Goal: Complete application form

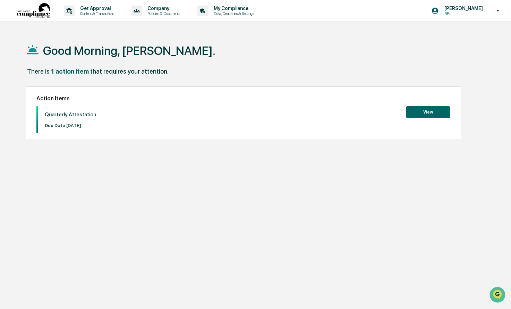
click at [422, 113] on button "View" at bounding box center [428, 112] width 44 height 12
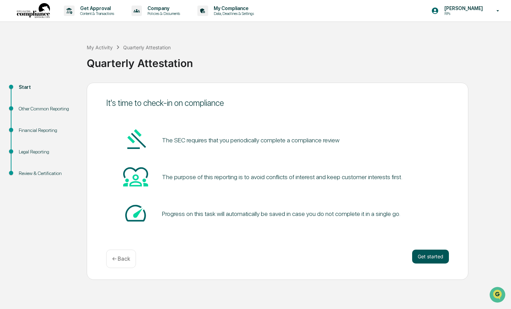
click at [422, 255] on button "Get started" at bounding box center [430, 257] width 37 height 14
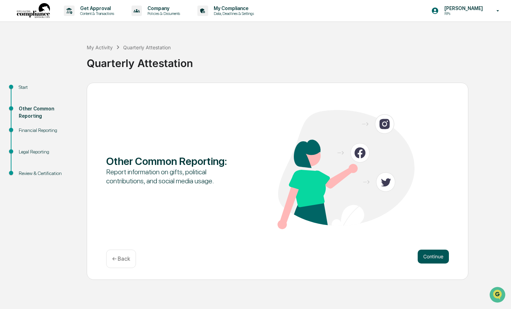
click at [443, 258] on button "Continue" at bounding box center [433, 257] width 31 height 14
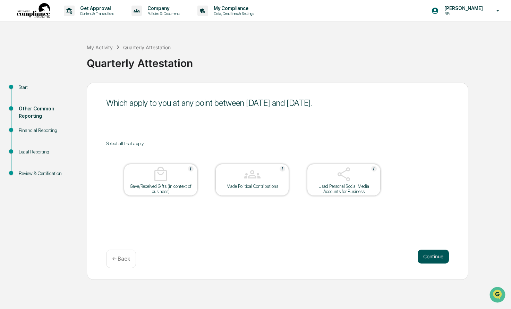
click at [428, 255] on button "Continue" at bounding box center [433, 257] width 31 height 14
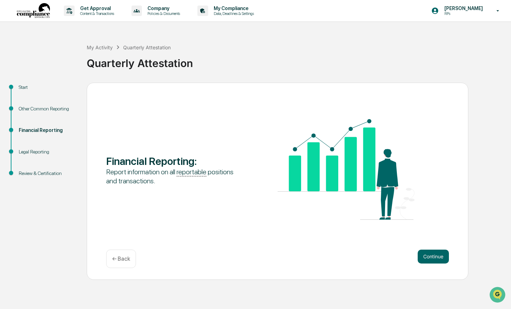
click at [428, 255] on button "Continue" at bounding box center [433, 257] width 31 height 14
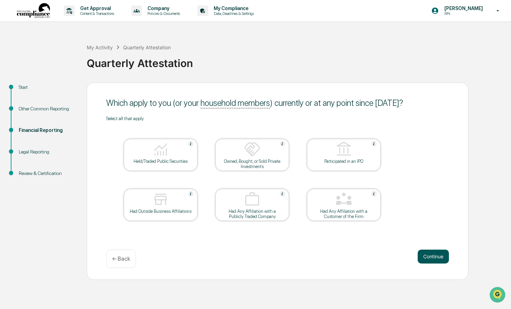
click at [423, 255] on button "Continue" at bounding box center [433, 257] width 31 height 14
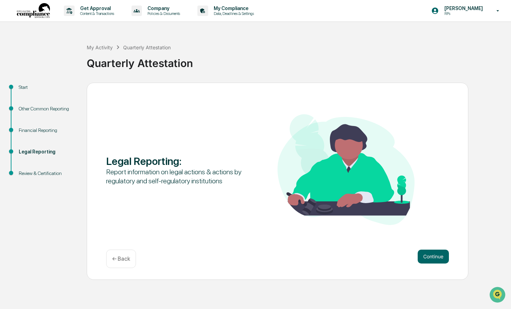
click at [423, 255] on button "Continue" at bounding box center [433, 257] width 31 height 14
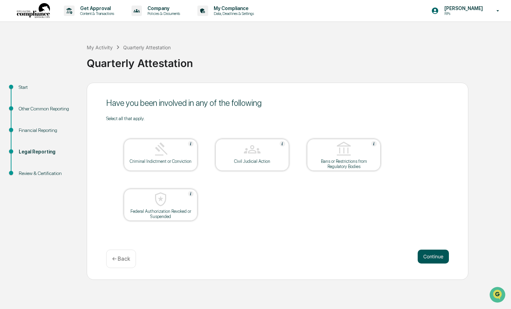
click at [429, 256] on button "Continue" at bounding box center [433, 257] width 31 height 14
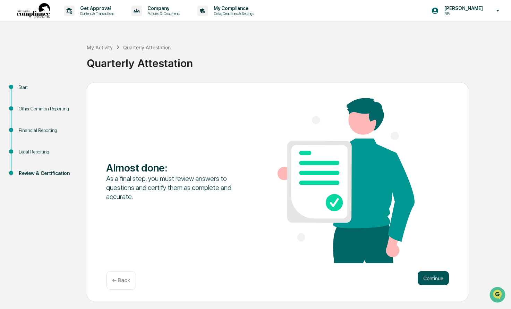
click at [434, 279] on button "Continue" at bounding box center [433, 278] width 31 height 14
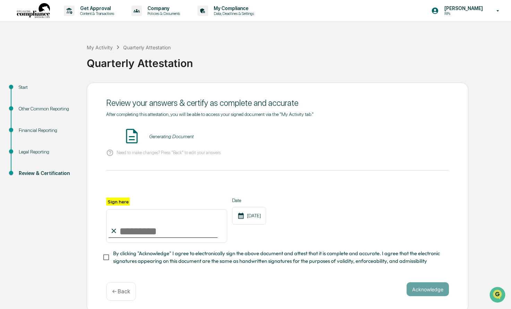
click at [133, 229] on input "Sign here" at bounding box center [166, 225] width 121 height 33
type input "**********"
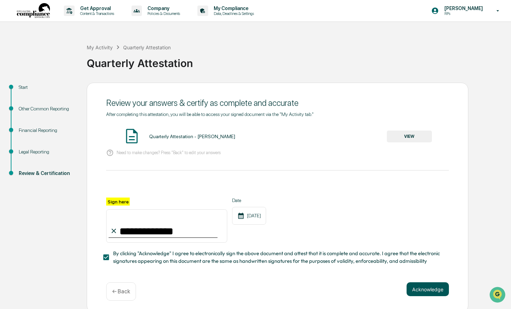
click at [416, 288] on button "Acknowledge" at bounding box center [428, 289] width 42 height 14
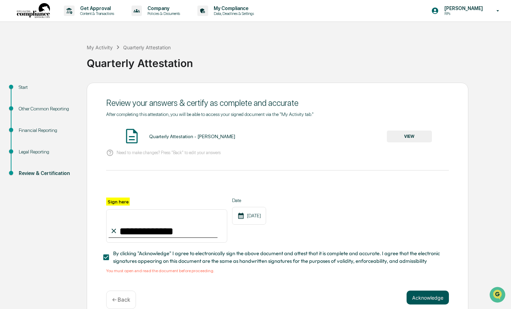
click at [422, 296] on button "Acknowledge" at bounding box center [428, 298] width 42 height 14
click at [177, 270] on div "You must open and read the document before proceeding." at bounding box center [277, 270] width 343 height 5
click at [127, 296] on p "← Back" at bounding box center [121, 299] width 18 height 7
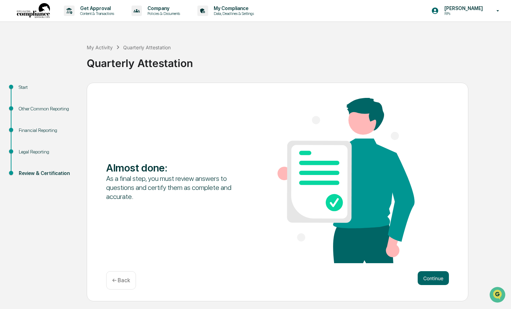
click at [320, 200] on img at bounding box center [346, 180] width 137 height 165
click at [331, 169] on img at bounding box center [346, 180] width 137 height 165
click at [438, 280] on button "Continue" at bounding box center [433, 278] width 31 height 14
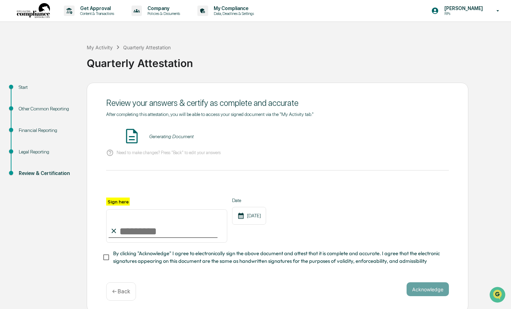
click at [134, 136] on img at bounding box center [131, 135] width 17 height 17
click at [133, 259] on span "By clicking "Acknowledge" I agree to electronically sign the above document and…" at bounding box center [278, 258] width 331 height 16
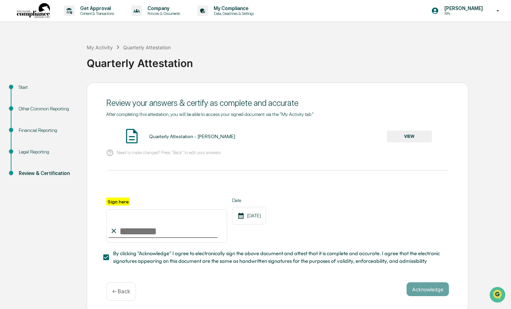
click at [137, 227] on input "Sign here" at bounding box center [166, 225] width 121 height 33
type input "**********"
click at [425, 293] on button "Acknowledge" at bounding box center [428, 289] width 42 height 14
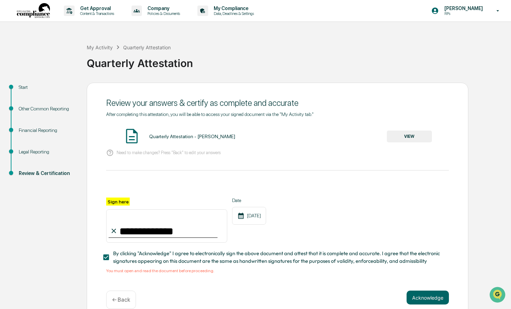
click at [127, 271] on div "You must open and read the document before proceeding." at bounding box center [277, 270] width 343 height 5
click at [144, 270] on div "You must open and read the document before proceeding." at bounding box center [277, 270] width 343 height 5
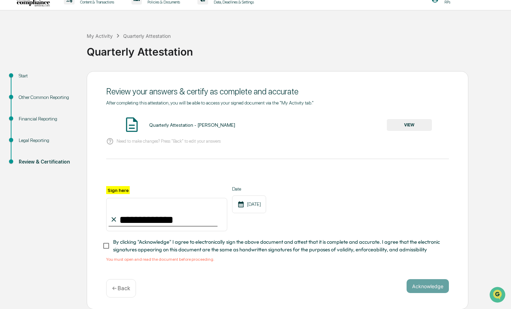
click at [154, 249] on span "By clicking "Acknowledge" I agree to electronically sign the above document and…" at bounding box center [278, 246] width 331 height 16
click at [153, 246] on span "By clicking "Acknowledge" I agree to electronically sign the above document and…" at bounding box center [278, 246] width 331 height 16
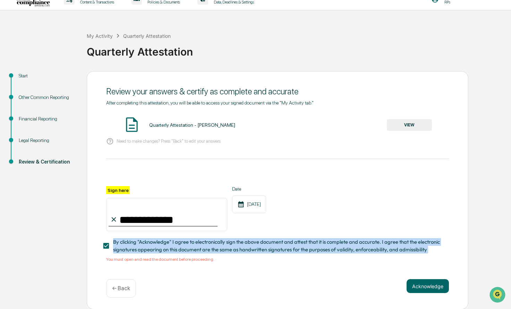
click at [153, 246] on span "By clicking "Acknowledge" I agree to electronically sign the above document and…" at bounding box center [278, 246] width 331 height 16
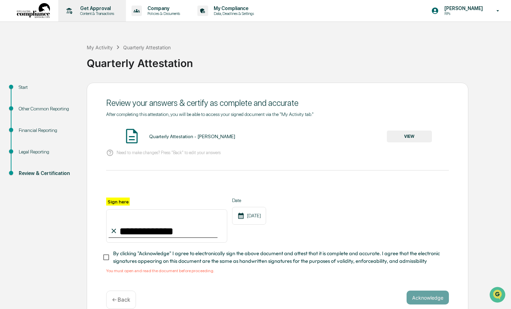
click at [109, 12] on p "Content & Transactions" at bounding box center [96, 13] width 43 height 5
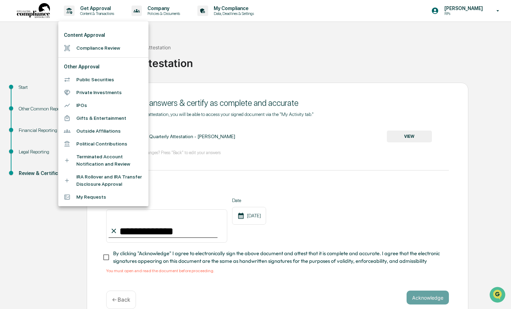
click at [315, 73] on div at bounding box center [255, 154] width 511 height 309
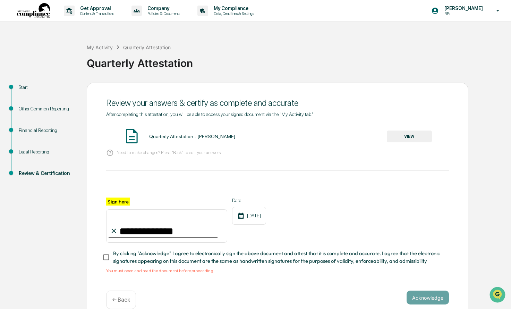
click at [130, 136] on img at bounding box center [131, 135] width 17 height 17
click at [410, 136] on button "VIEW" at bounding box center [409, 137] width 45 height 12
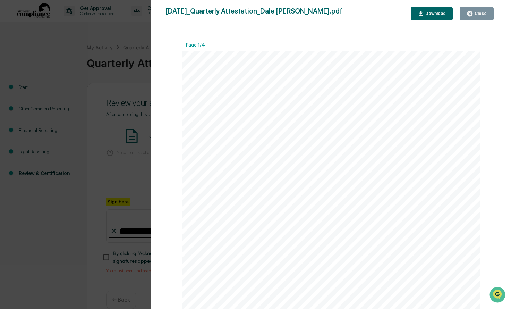
click at [424, 11] on div "Download" at bounding box center [435, 13] width 22 height 5
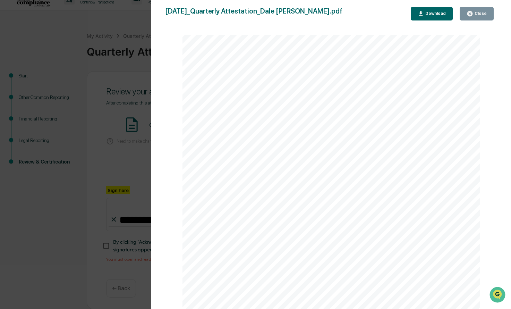
click at [469, 14] on icon "button" at bounding box center [470, 13] width 5 height 5
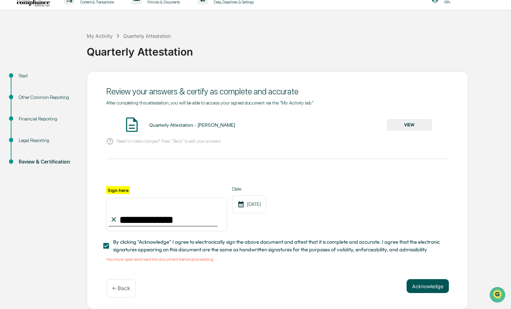
click at [431, 284] on button "Acknowledge" at bounding box center [428, 286] width 42 height 14
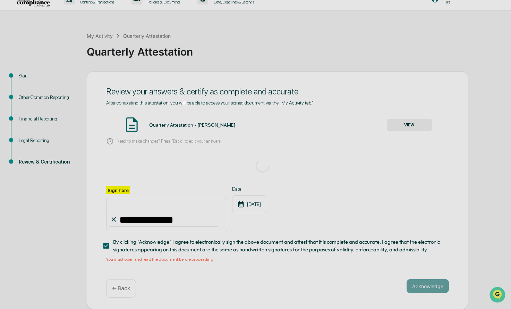
scroll to position [0, 0]
